Goal: Transaction & Acquisition: Purchase product/service

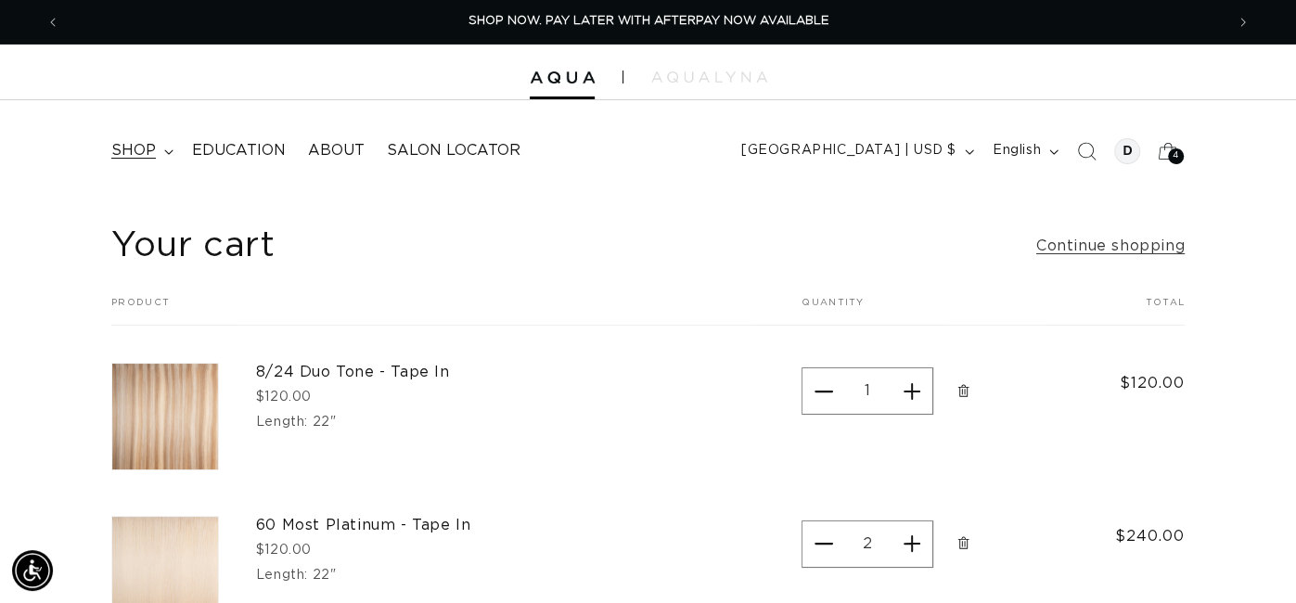
click at [136, 167] on summary "shop" at bounding box center [140, 151] width 81 height 42
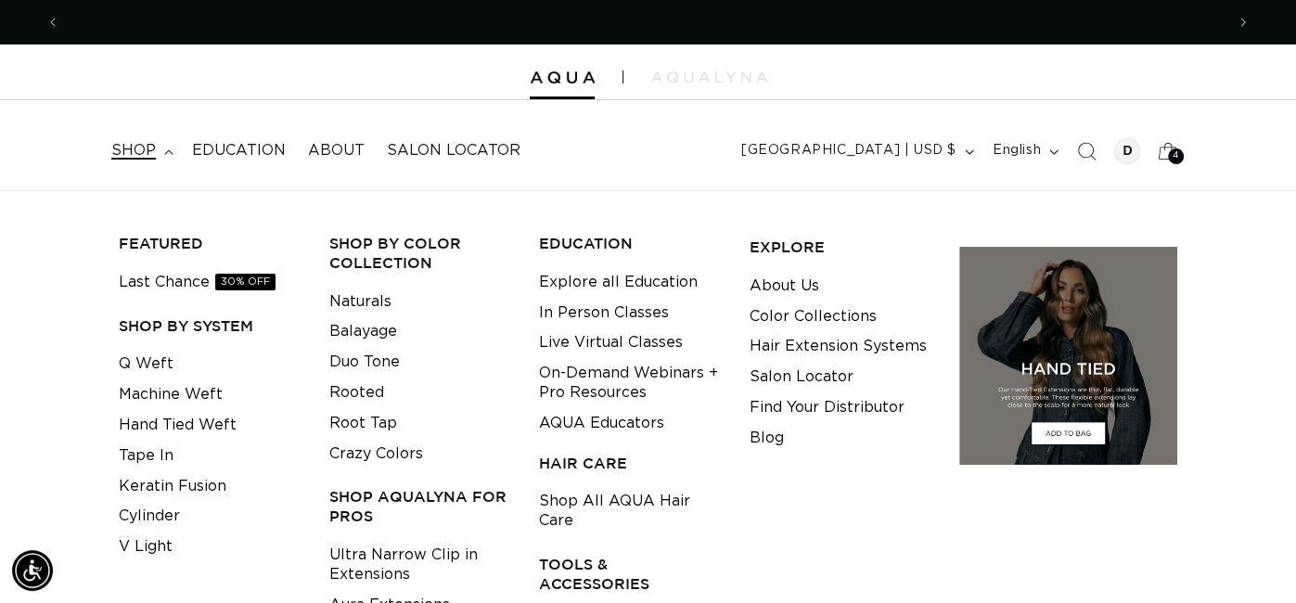
scroll to position [0, 2327]
click at [151, 363] on link "Q Weft" at bounding box center [146, 364] width 55 height 31
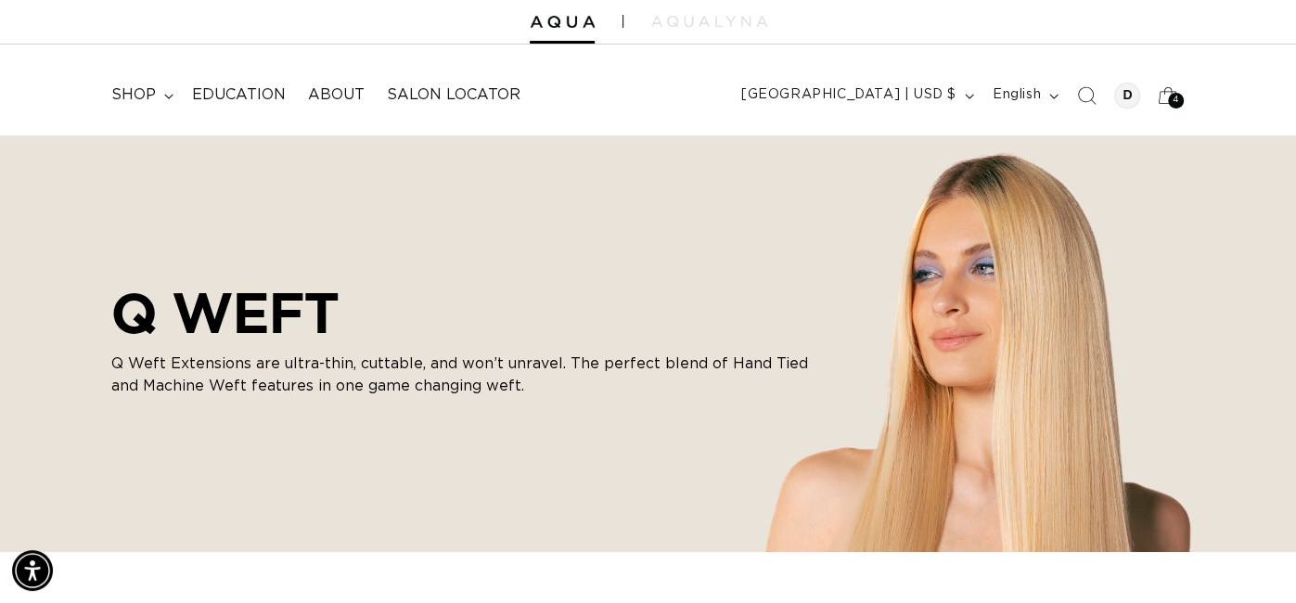
scroll to position [36, 0]
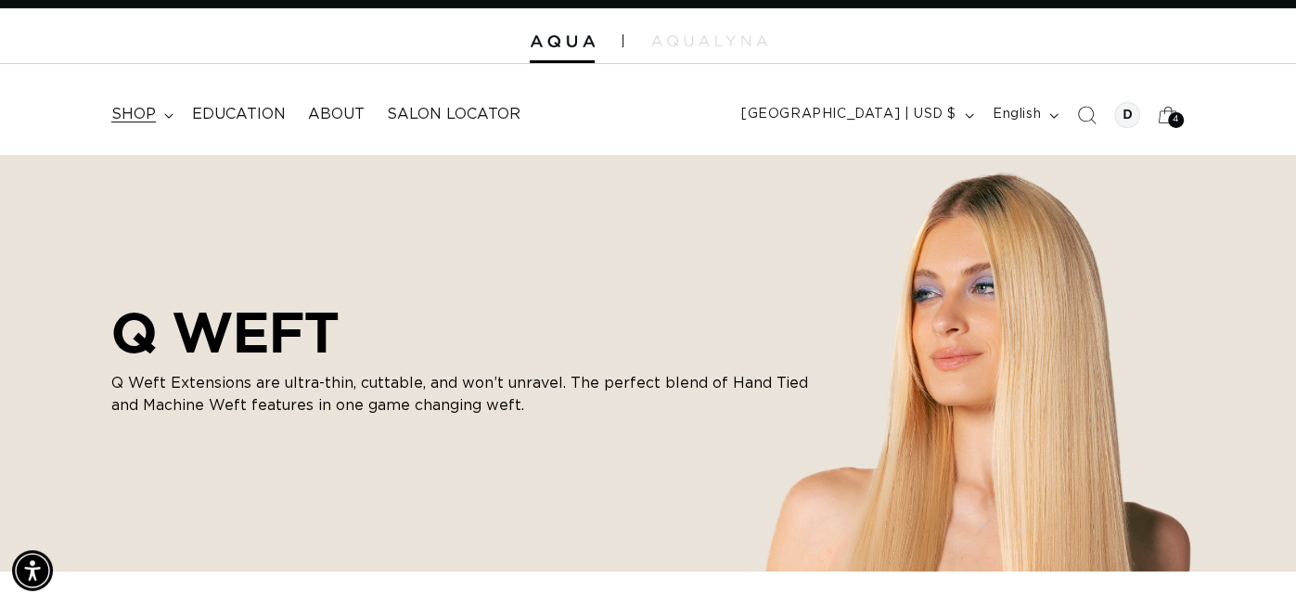
click at [166, 114] on icon at bounding box center [168, 116] width 9 height 6
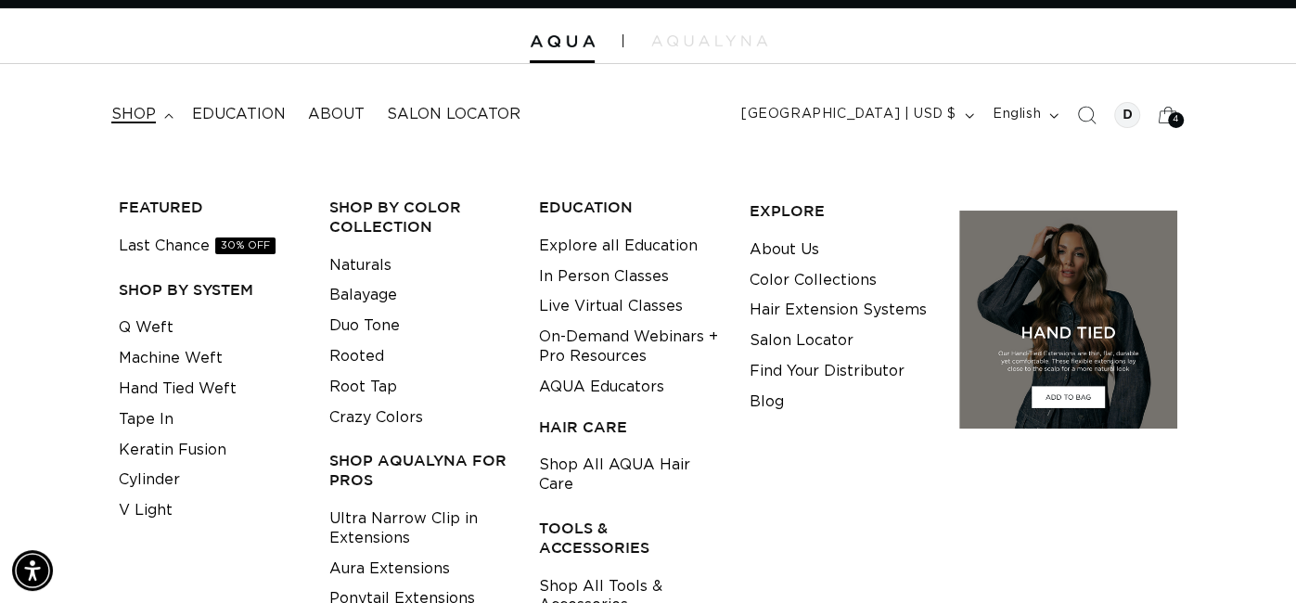
scroll to position [0, 2327]
click at [184, 383] on link "Hand Tied Weft" at bounding box center [178, 389] width 118 height 31
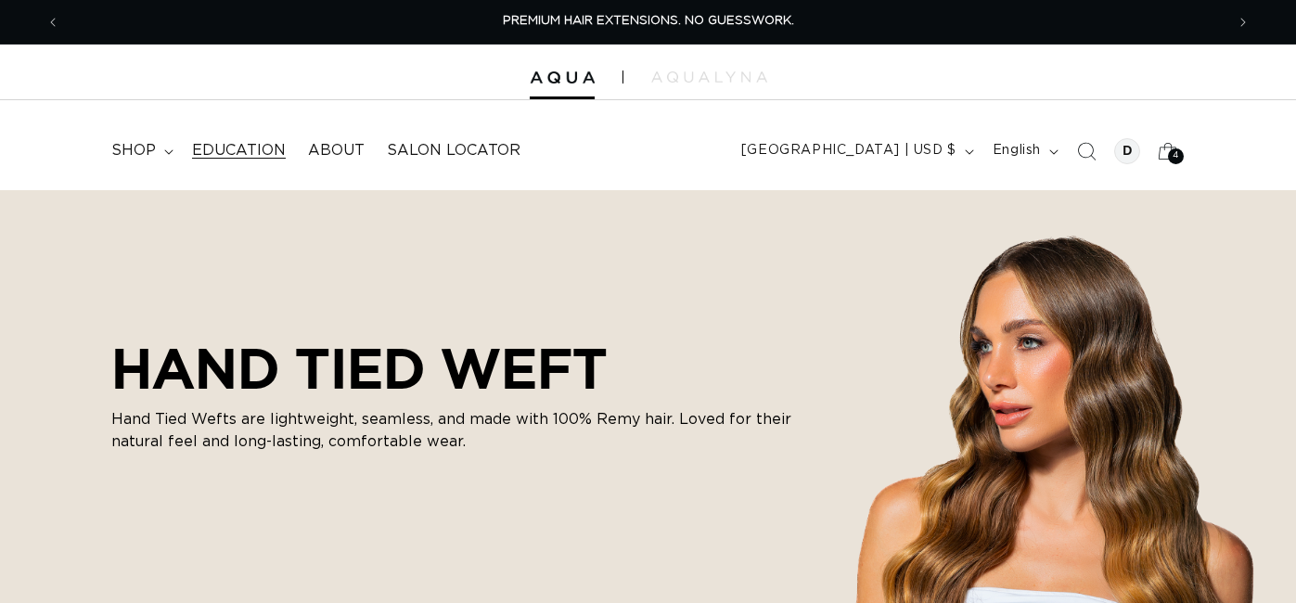
scroll to position [15, 0]
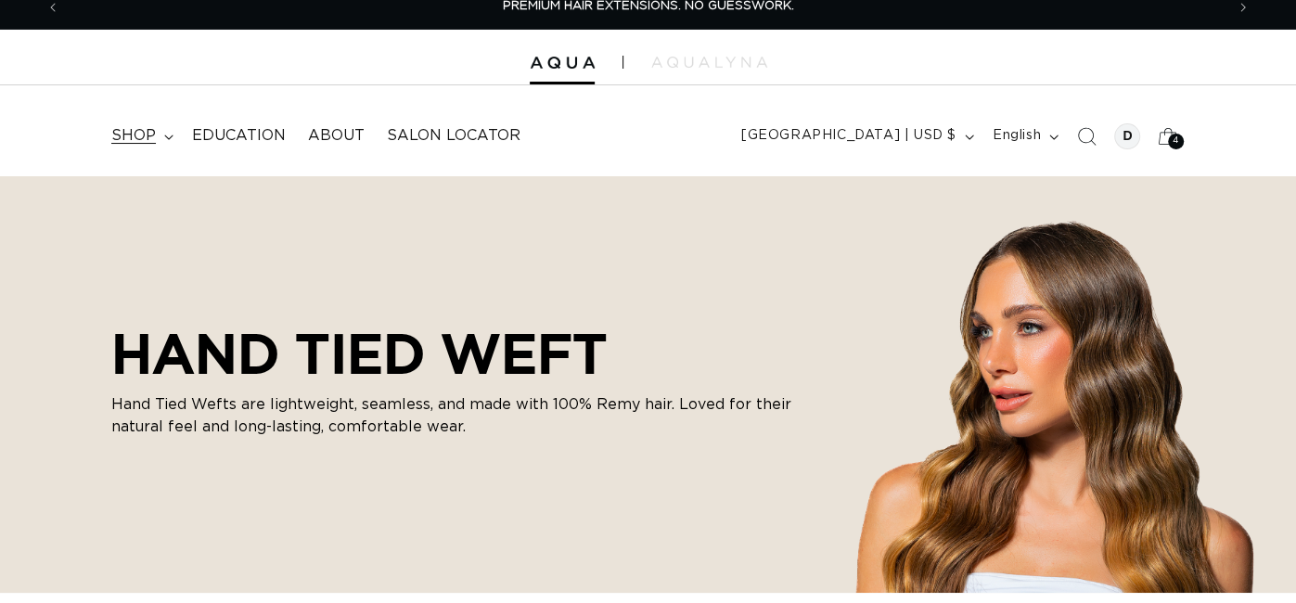
click at [159, 124] on summary "shop" at bounding box center [140, 136] width 81 height 42
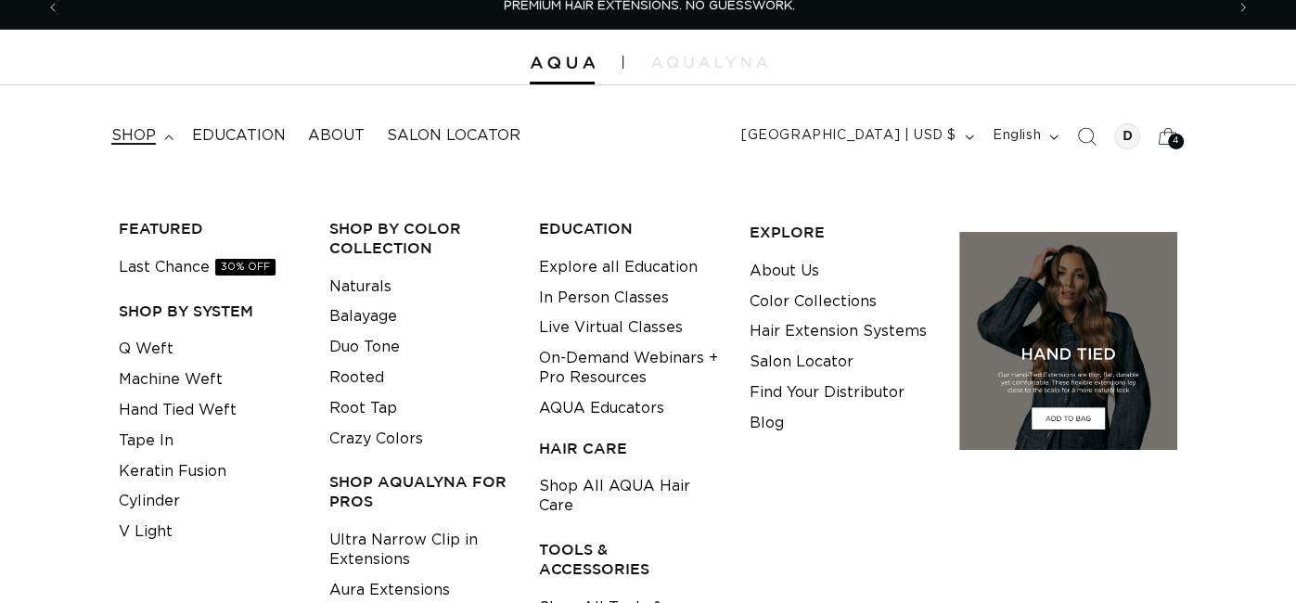
scroll to position [0, 0]
click at [155, 352] on link "Q Weft" at bounding box center [146, 349] width 55 height 31
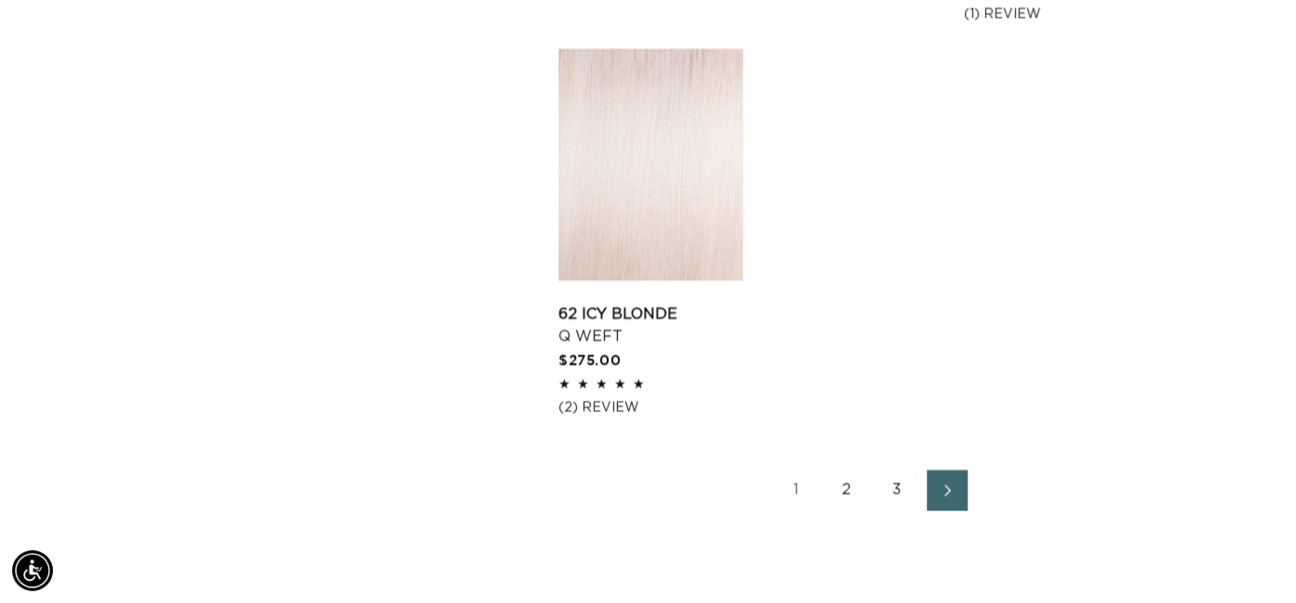
scroll to position [0, 1163]
click at [837, 493] on link "2" at bounding box center [846, 490] width 41 height 41
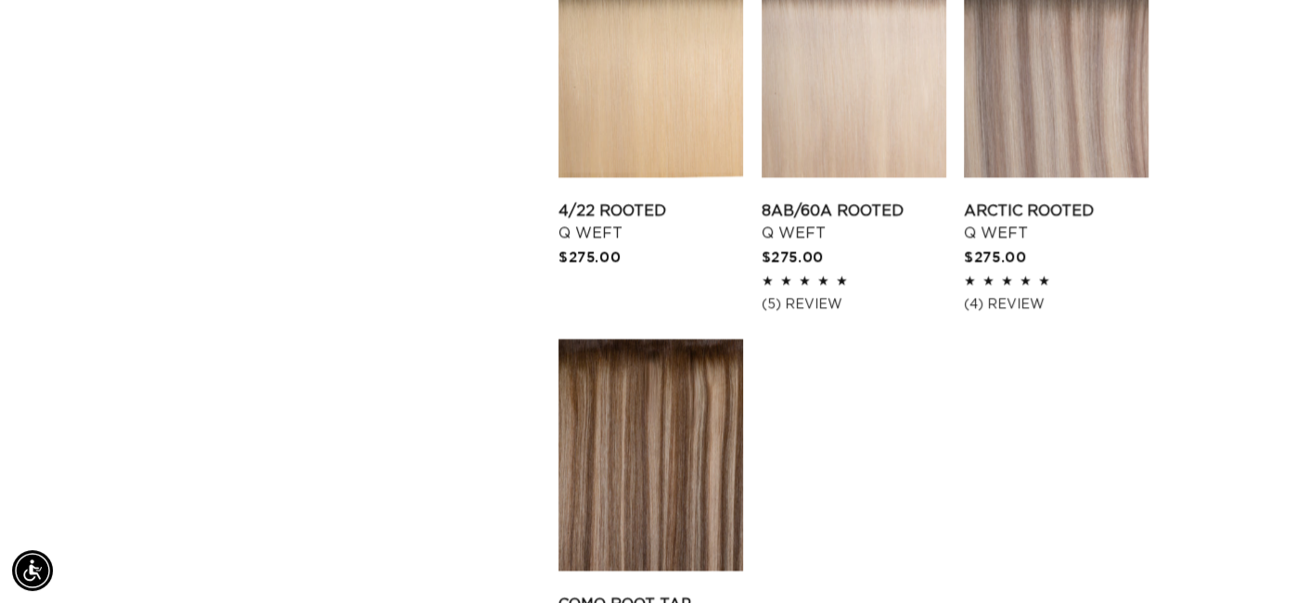
scroll to position [0, 1163]
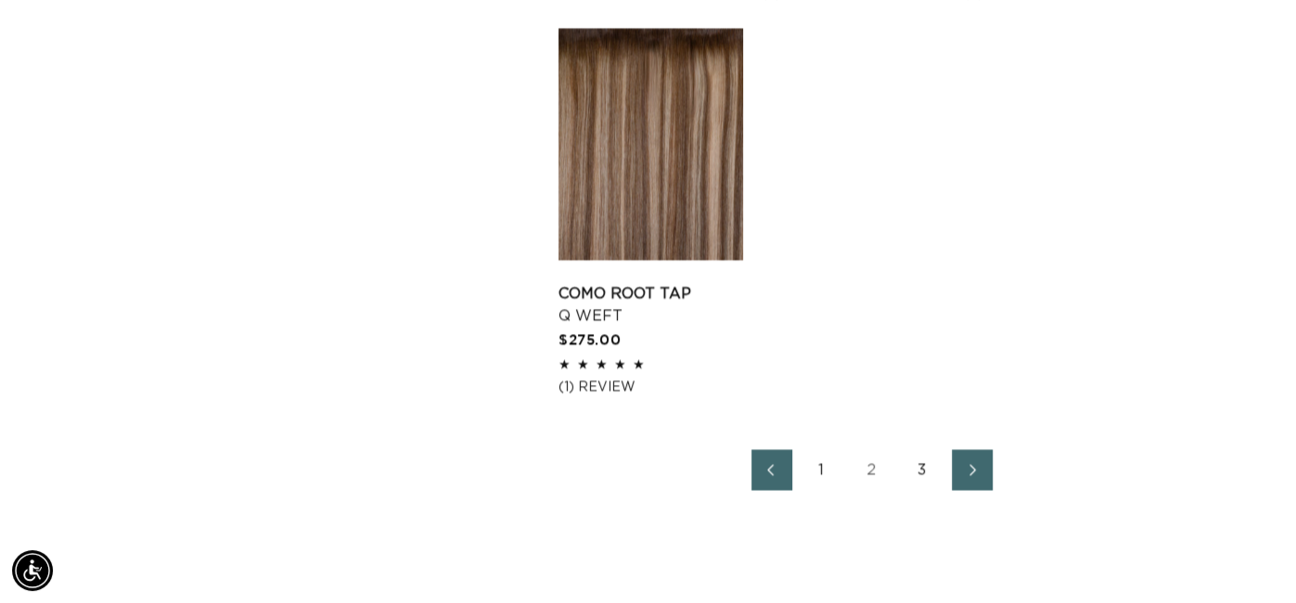
click at [915, 463] on link "3" at bounding box center [921, 470] width 41 height 41
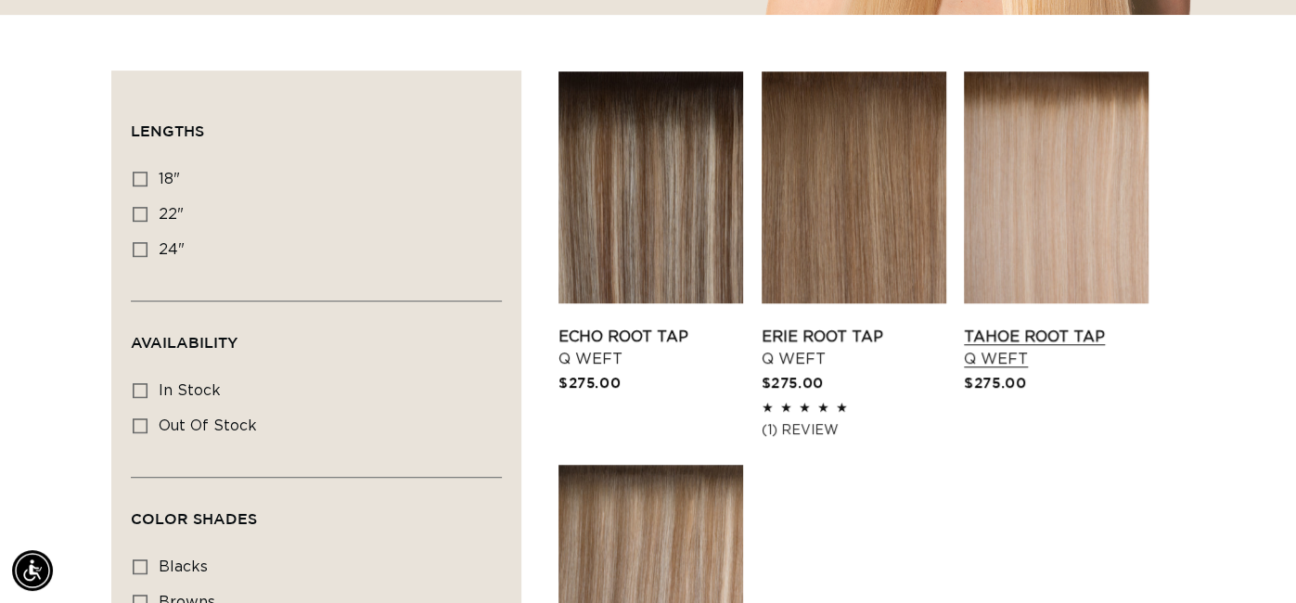
click at [1063, 326] on link "Tahoe Root Tap Q Weft" at bounding box center [1056, 348] width 185 height 45
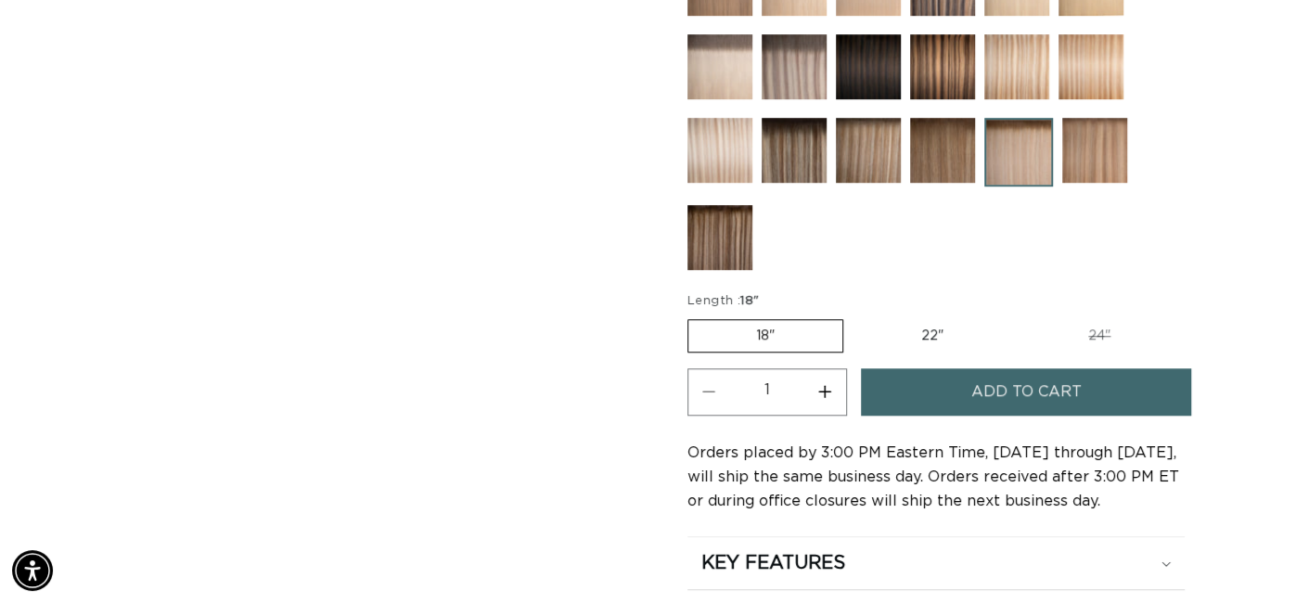
scroll to position [886, 0]
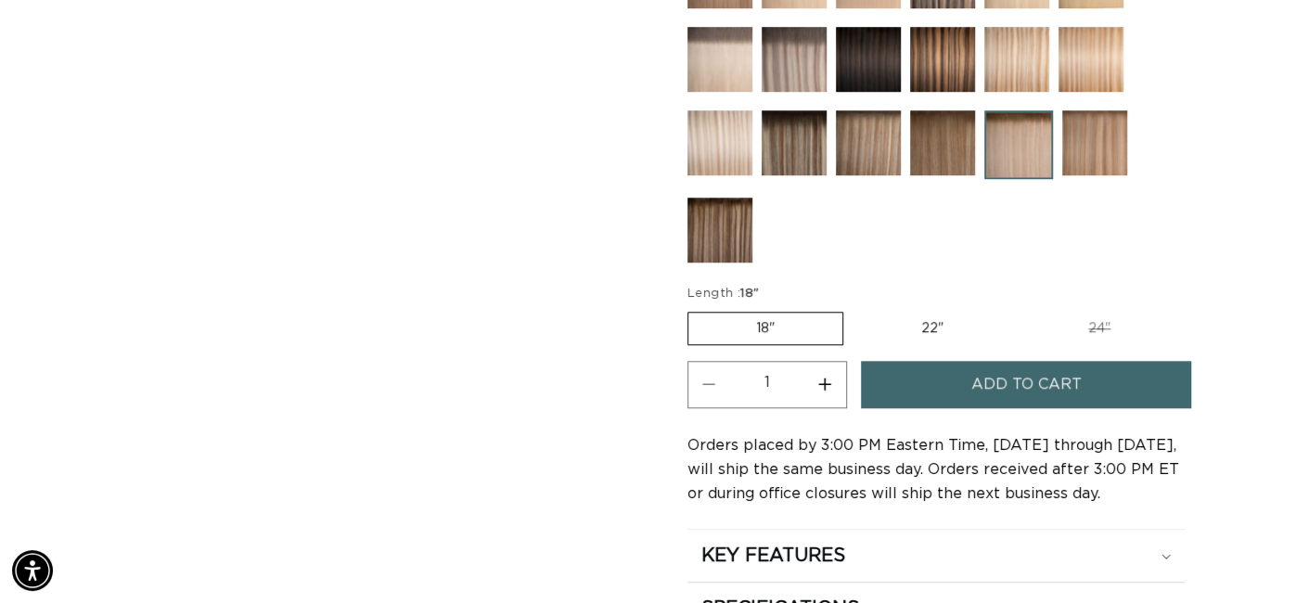
click at [910, 335] on label "22" Variant sold out or unavailable" at bounding box center [932, 329] width 158 height 32
click at [853, 309] on input "22" Variant sold out or unavailable" at bounding box center [852, 308] width 1 height 1
radio input "true"
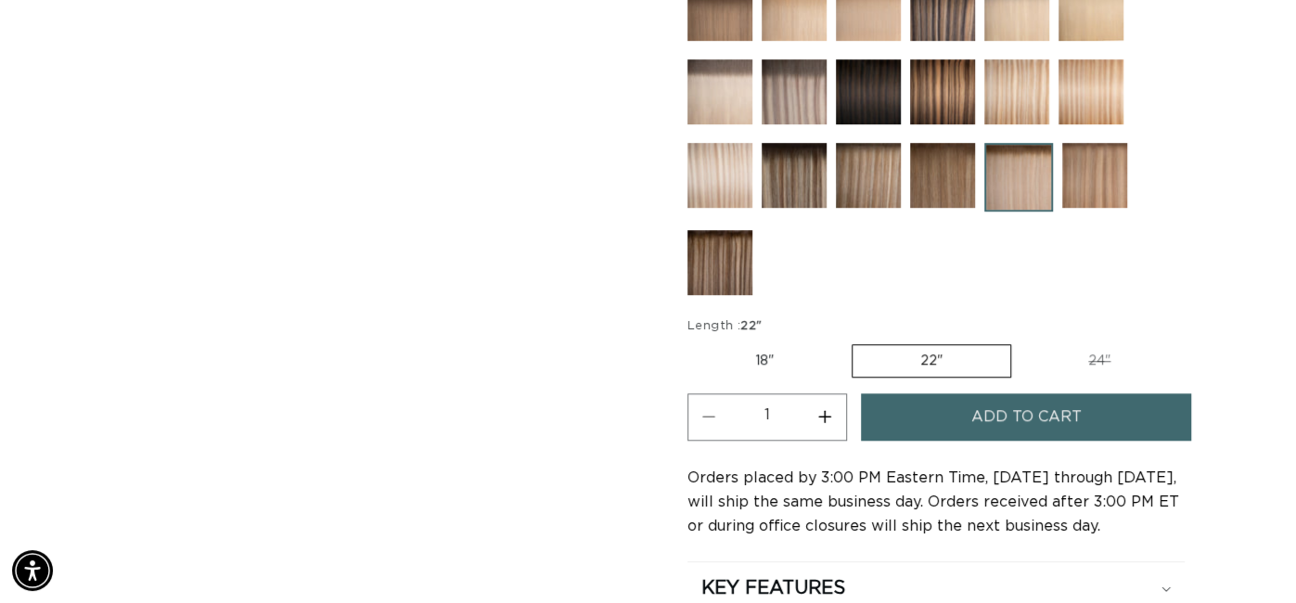
scroll to position [0, 1163]
click at [827, 422] on button "Increase quantity for Tahoe Root Tap - Q Weft" at bounding box center [825, 416] width 42 height 47
type input "2"
click at [943, 415] on button "Add to cart" at bounding box center [1026, 416] width 330 height 47
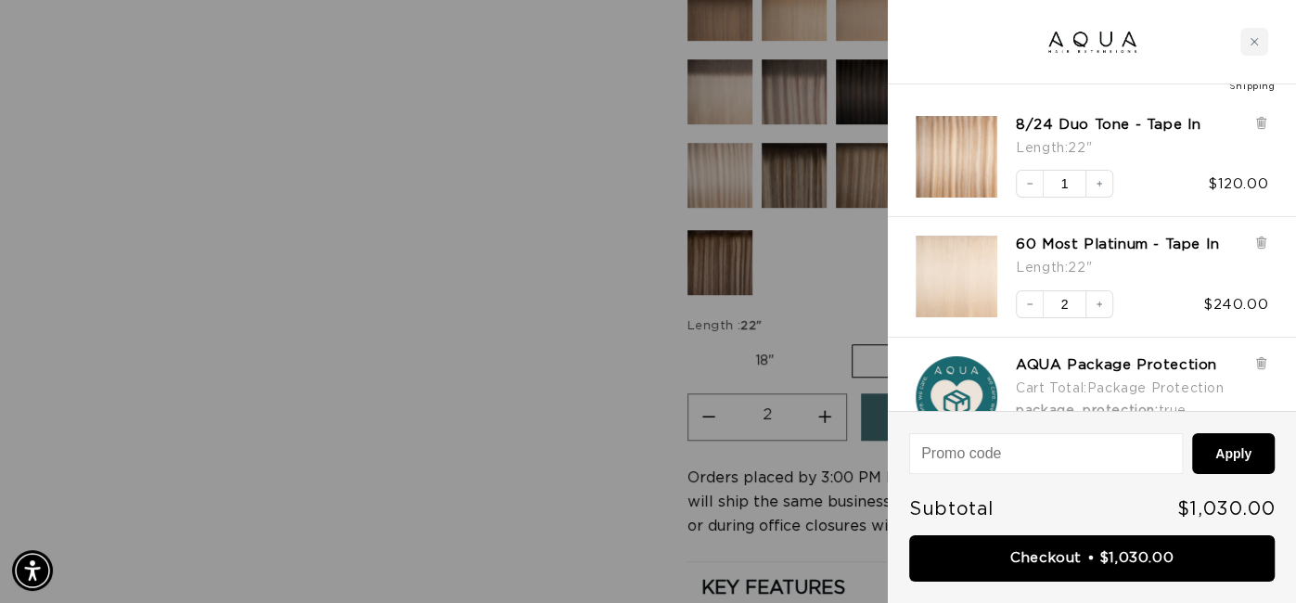
scroll to position [105, 0]
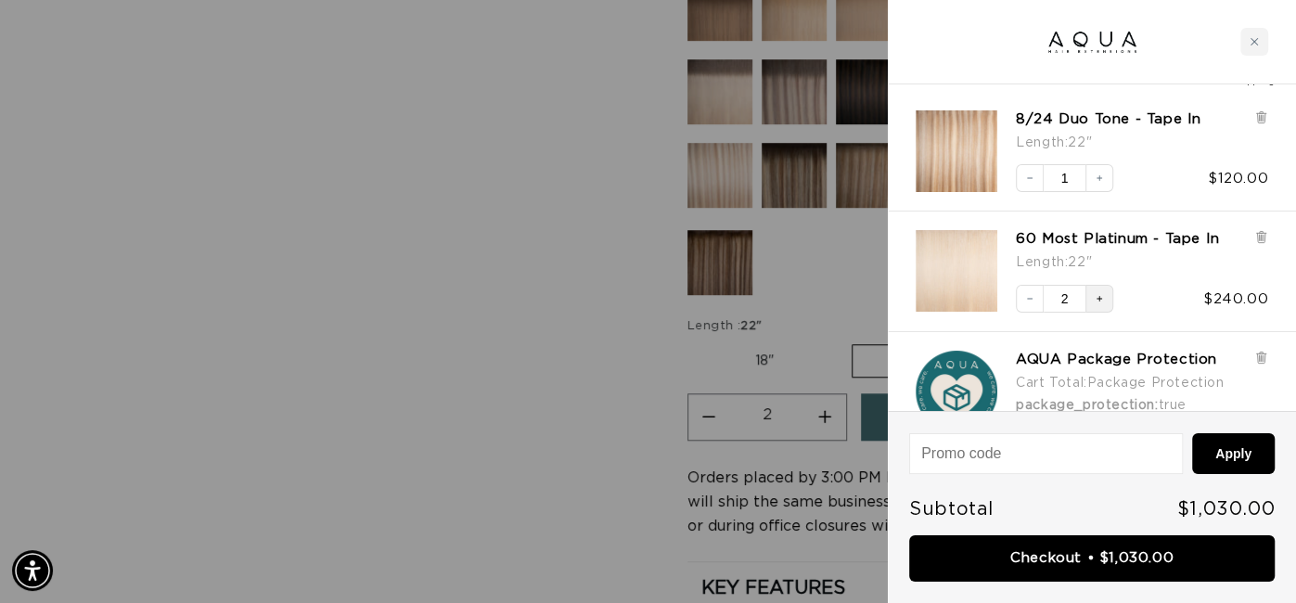
click at [1102, 295] on icon "Increase quantity" at bounding box center [1098, 298] width 11 height 11
click at [1098, 297] on icon "Increase quantity" at bounding box center [1099, 299] width 6 height 6
click at [1028, 301] on icon "Decrease quantity" at bounding box center [1029, 298] width 11 height 11
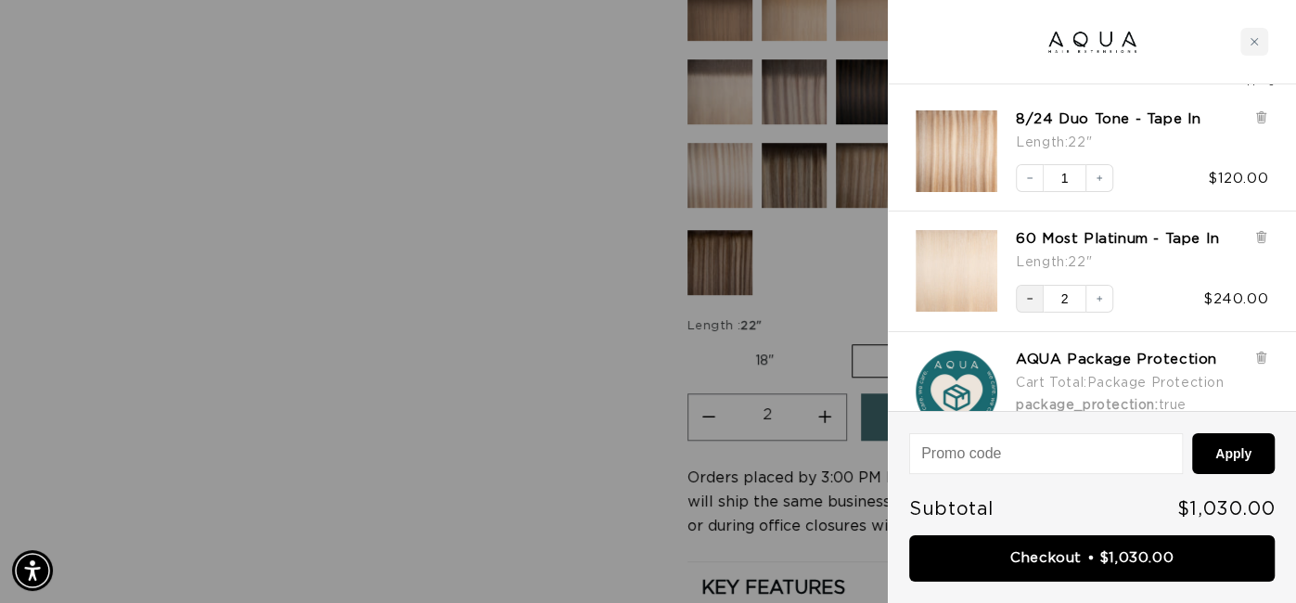
click at [1028, 301] on icon "Decrease quantity" at bounding box center [1029, 298] width 11 height 11
click at [1255, 236] on icon at bounding box center [1261, 237] width 14 height 14
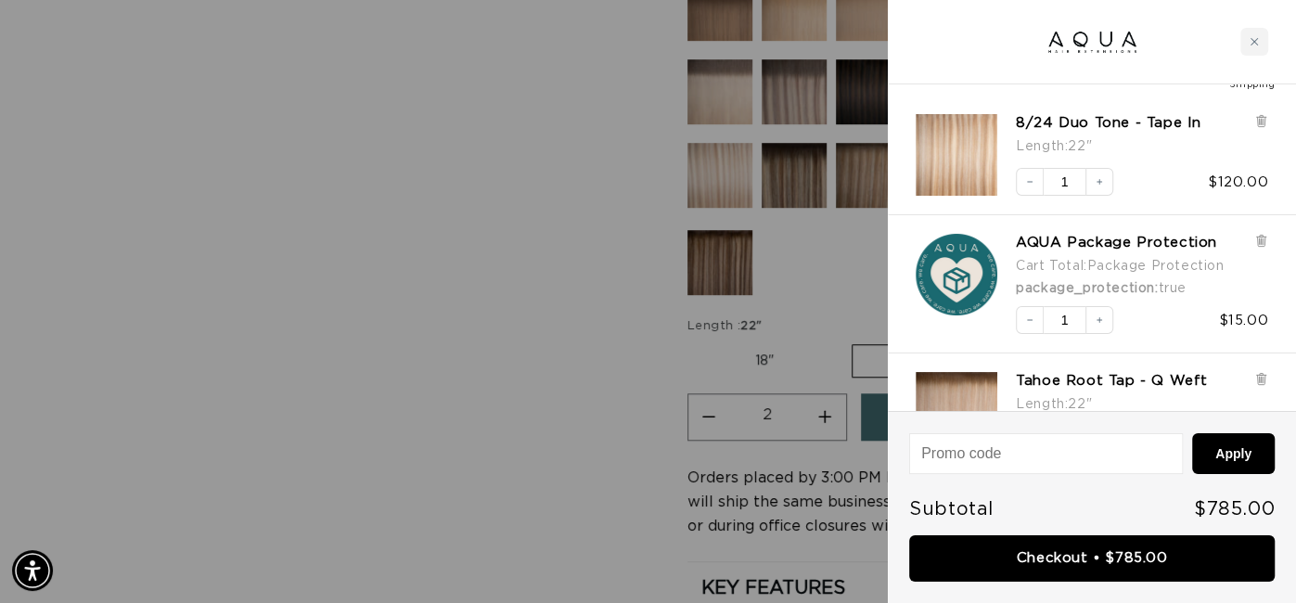
scroll to position [94, 0]
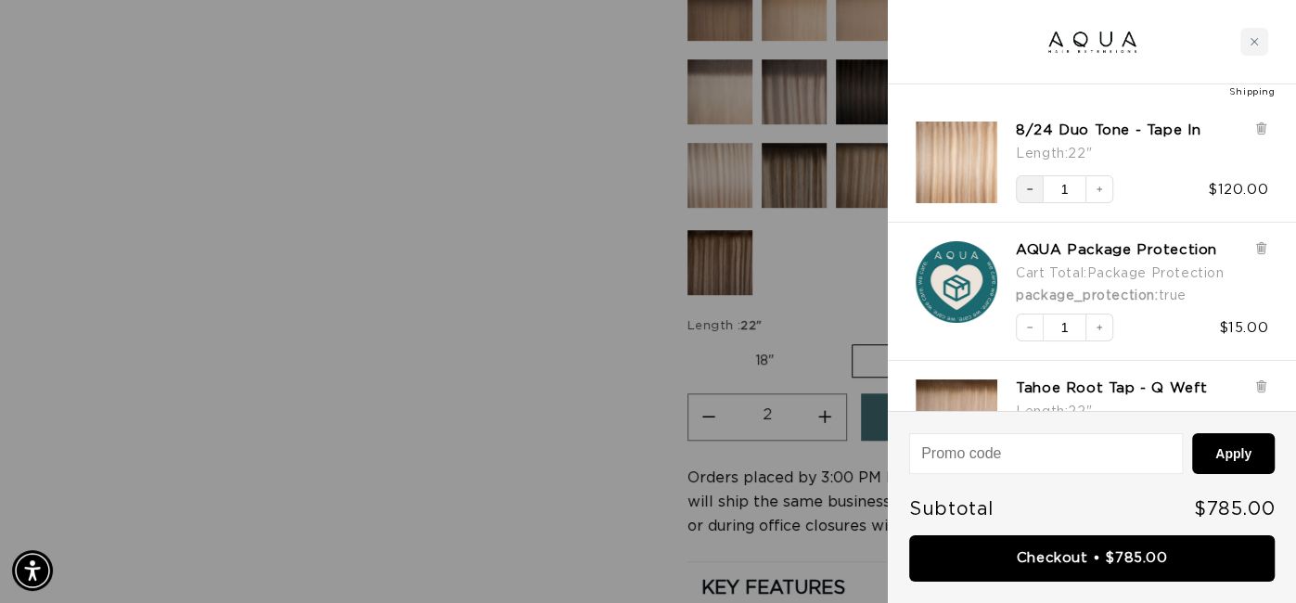
click at [1028, 189] on icon "Decrease quantity" at bounding box center [1030, 189] width 6 height 1
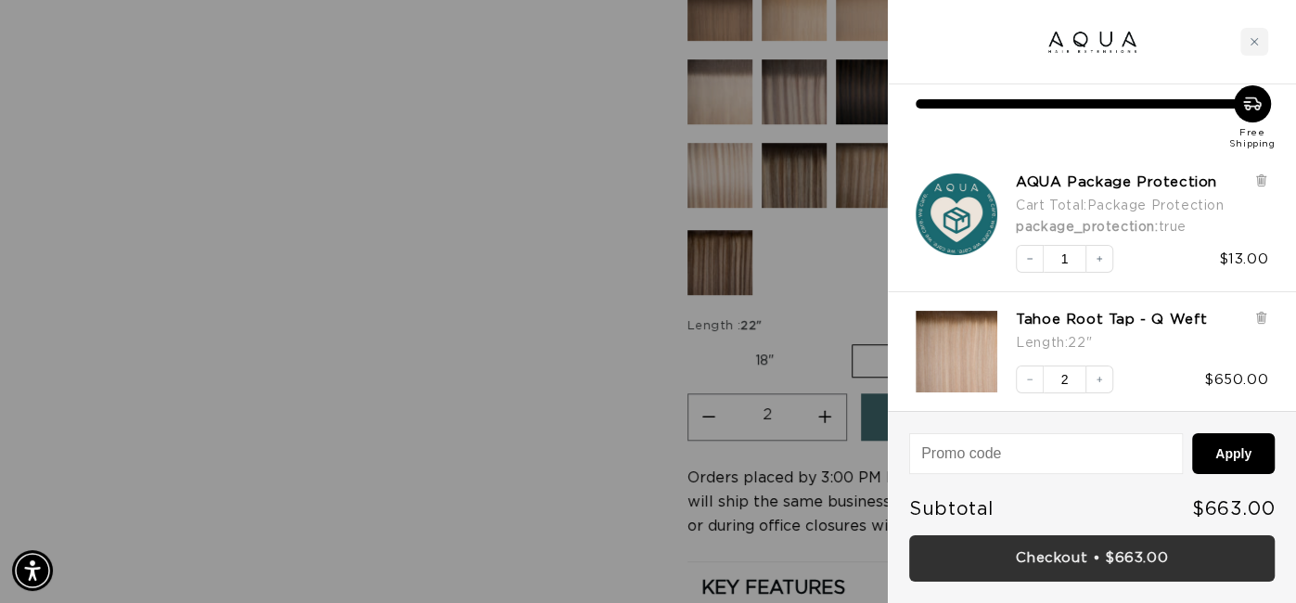
scroll to position [0, 0]
click at [1094, 574] on link "Checkout • $663.00" at bounding box center [1091, 558] width 365 height 47
